Goal: Task Accomplishment & Management: Use online tool/utility

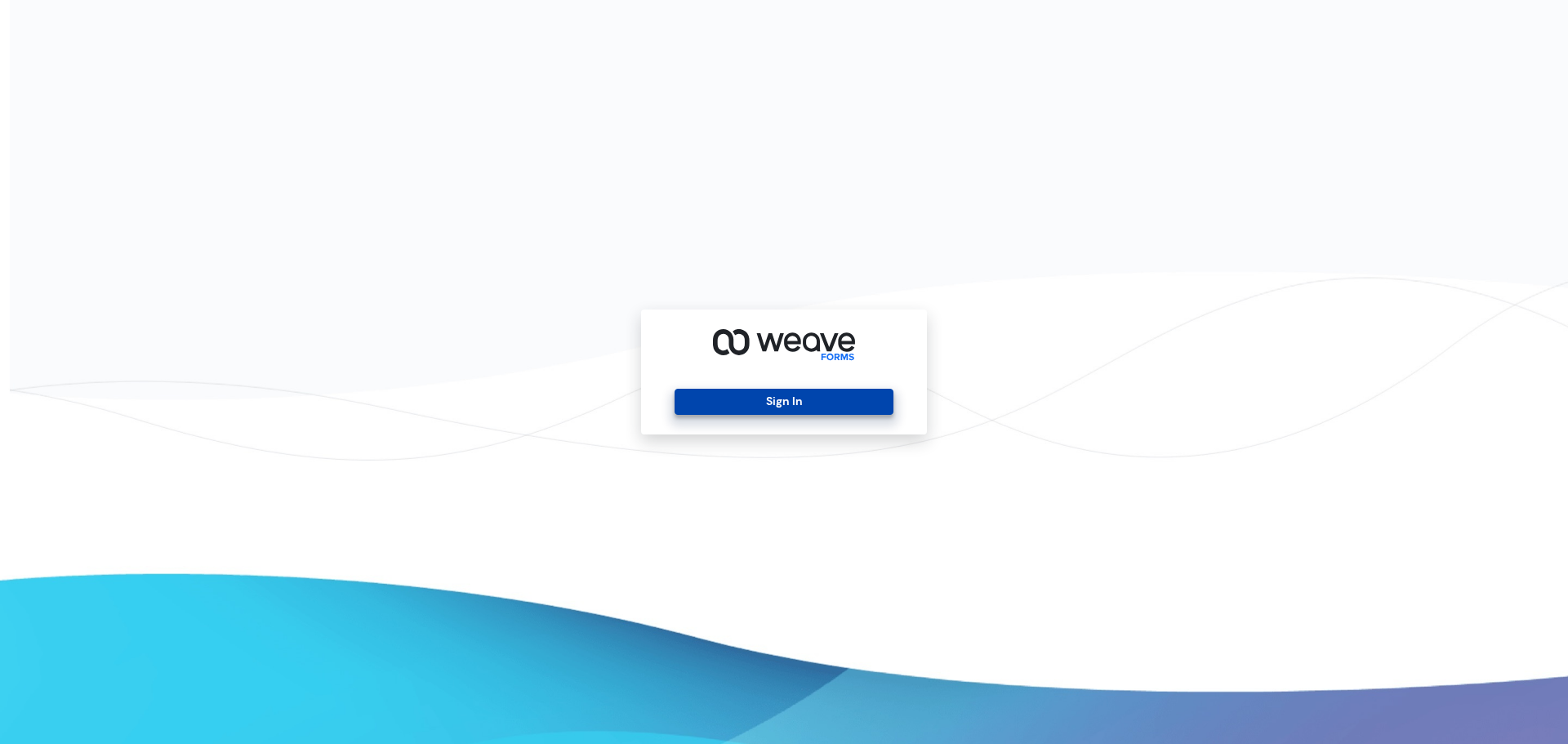
click at [781, 408] on button "Sign In" at bounding box center [784, 401] width 218 height 27
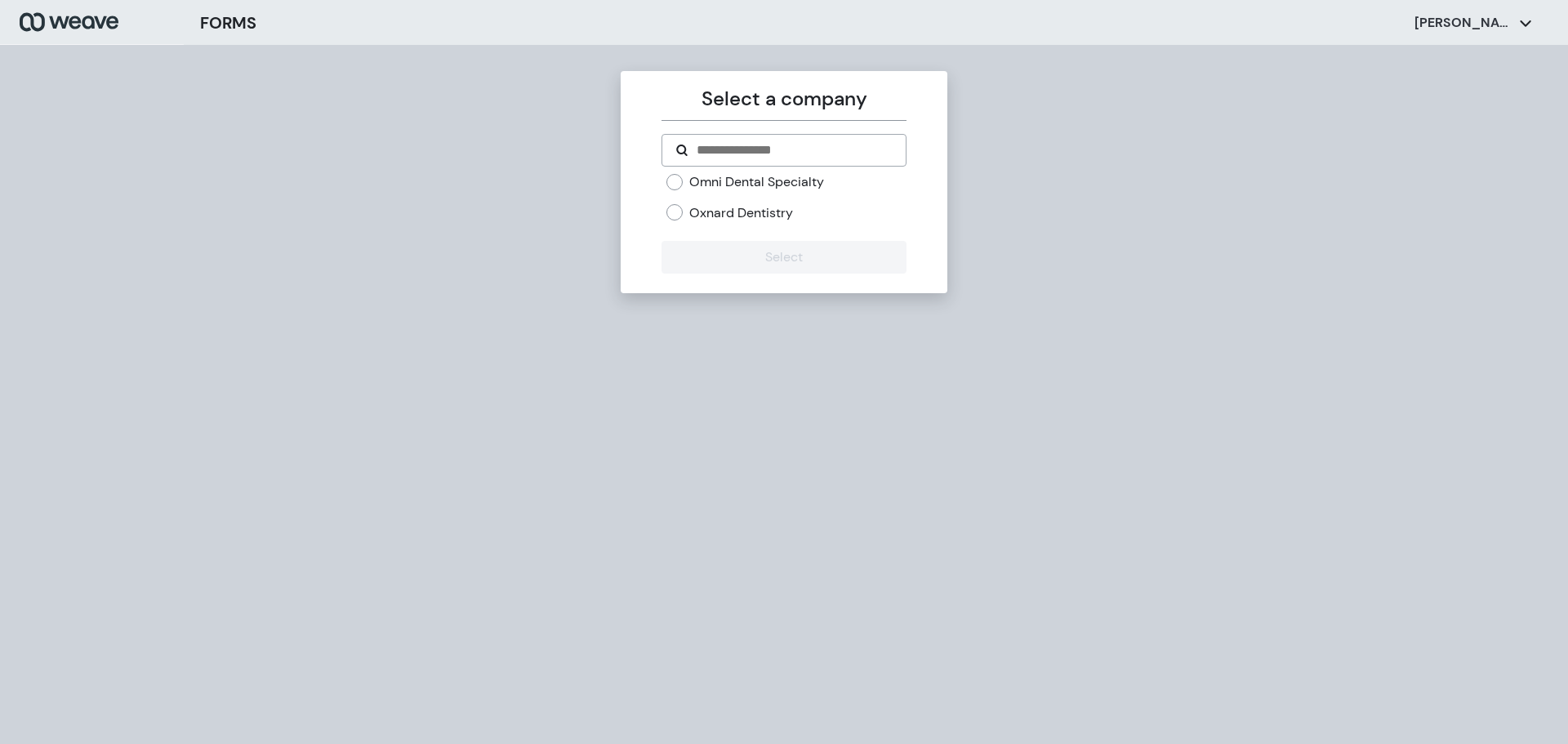
click at [712, 213] on label "Oxnard Dentistry" at bounding box center [740, 213] width 104 height 18
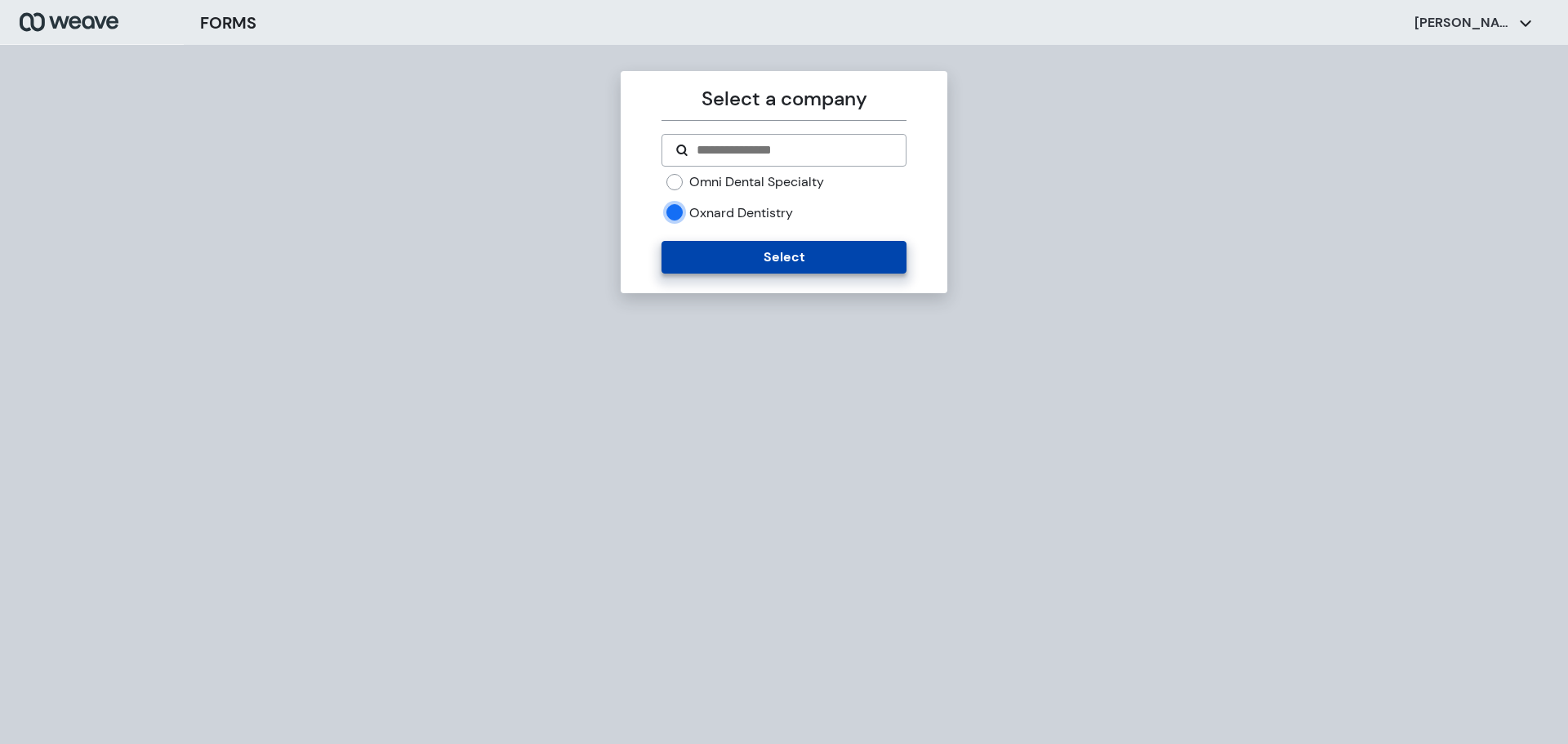
click at [757, 263] on button "Select" at bounding box center [784, 257] width 244 height 33
